Goal: Transaction & Acquisition: Purchase product/service

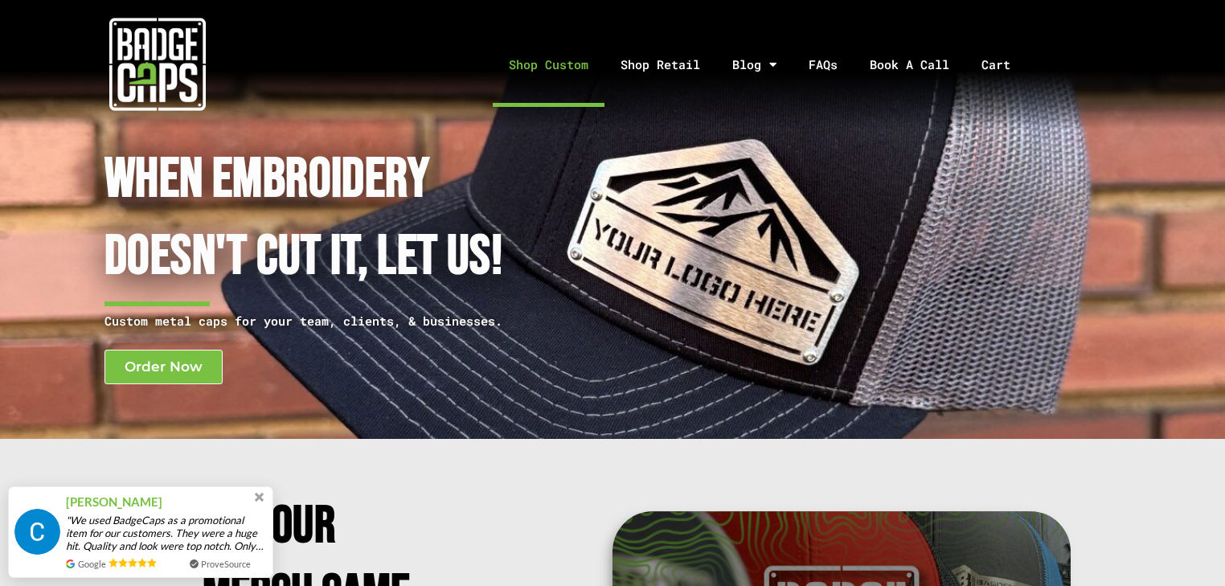
click at [584, 61] on link "Shop Custom" at bounding box center [549, 65] width 112 height 84
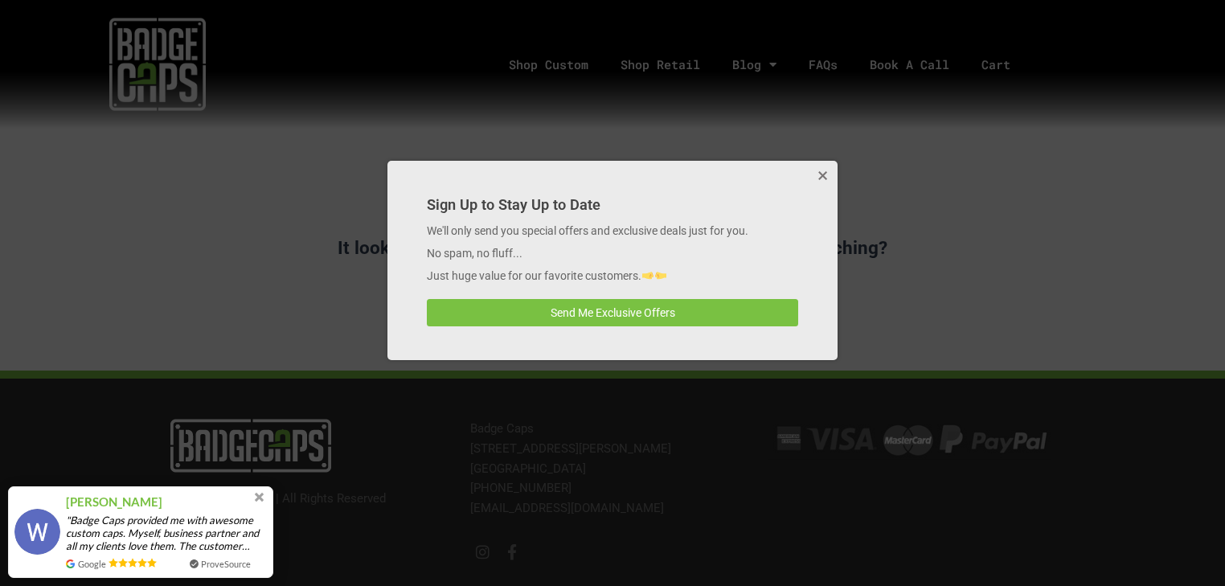
click at [128, 71] on div at bounding box center [612, 293] width 1225 height 586
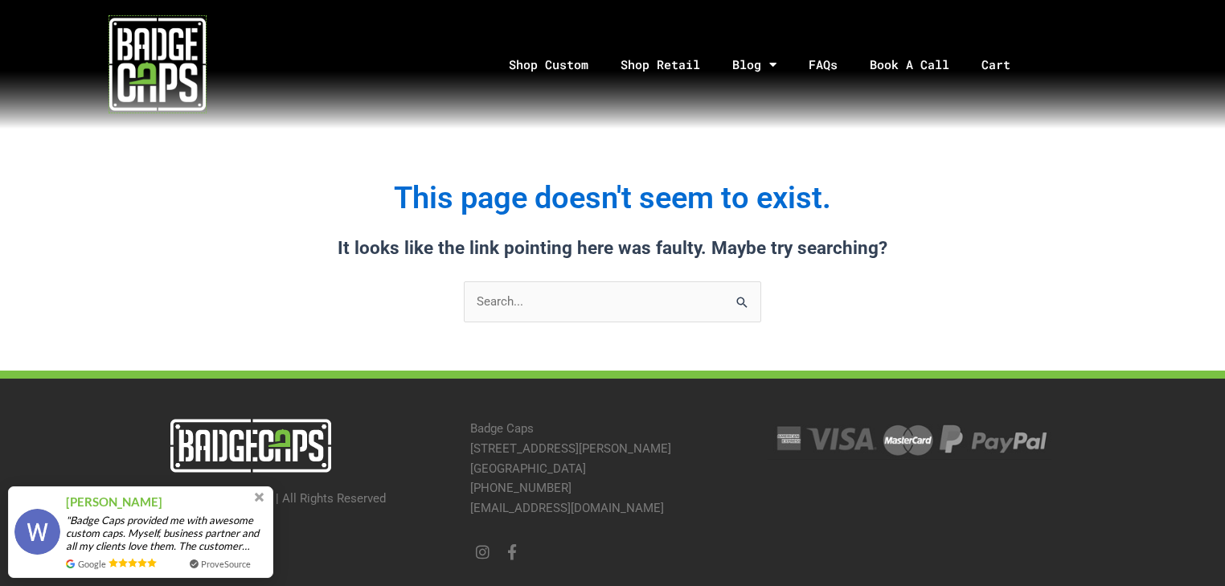
click at [128, 71] on img at bounding box center [157, 64] width 96 height 96
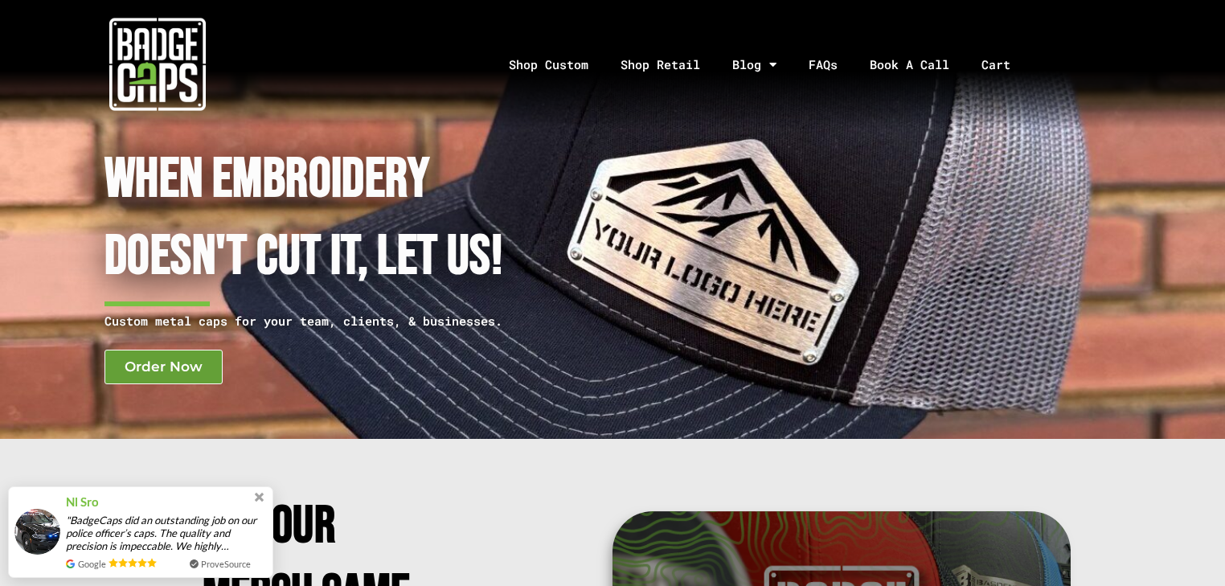
click at [202, 379] on link "Order Now" at bounding box center [163, 367] width 118 height 35
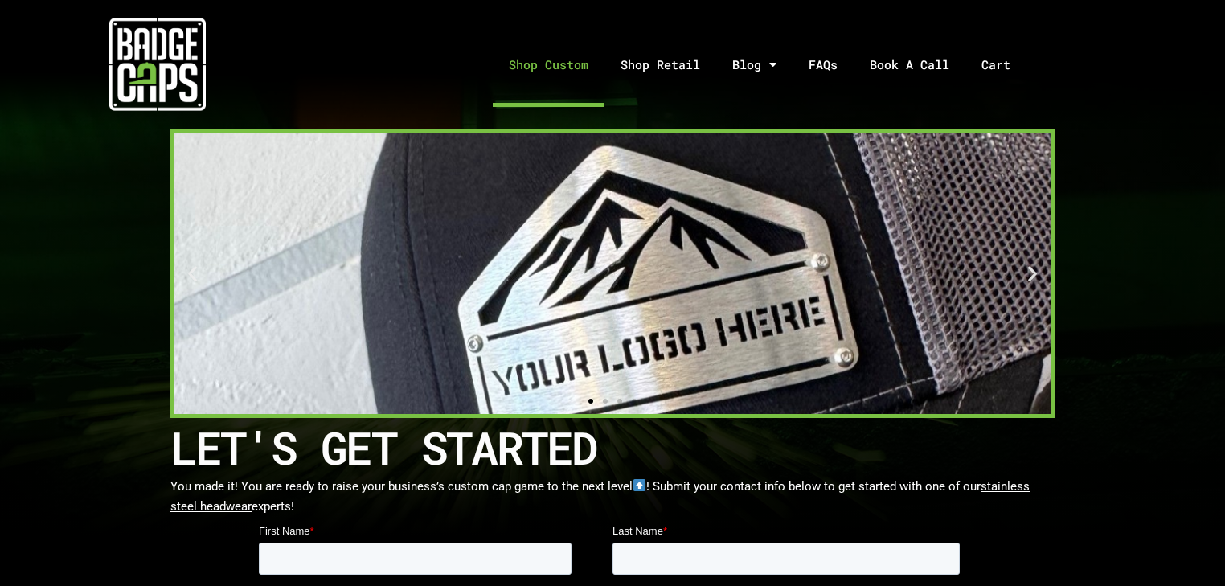
click at [534, 55] on link "Shop Custom" at bounding box center [549, 65] width 112 height 84
